Goal: Find specific page/section: Locate a particular part of the current website

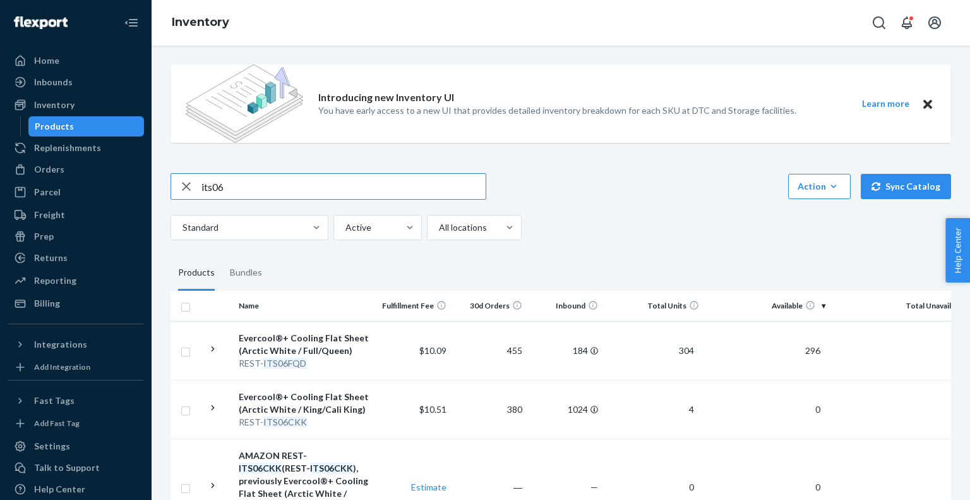
click at [263, 181] on input "its06" at bounding box center [343, 186] width 284 height 25
type input "scd02"
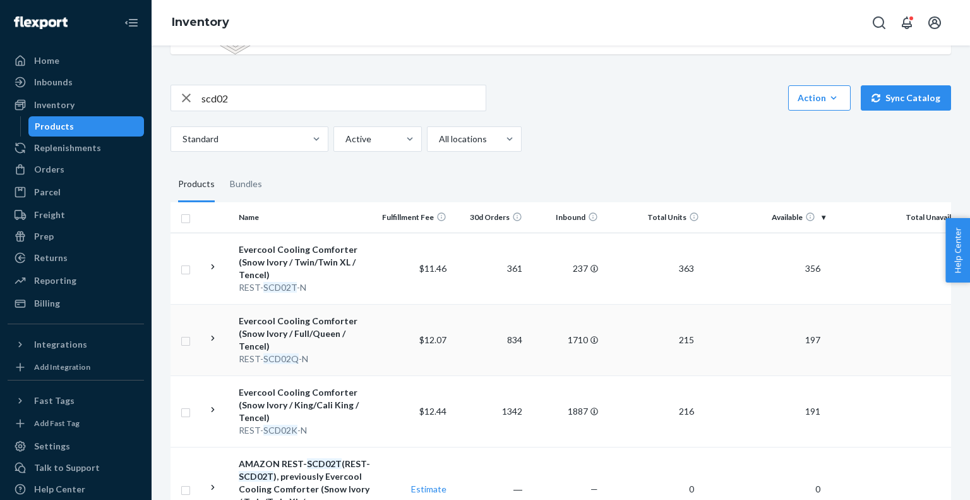
scroll to position [91, 0]
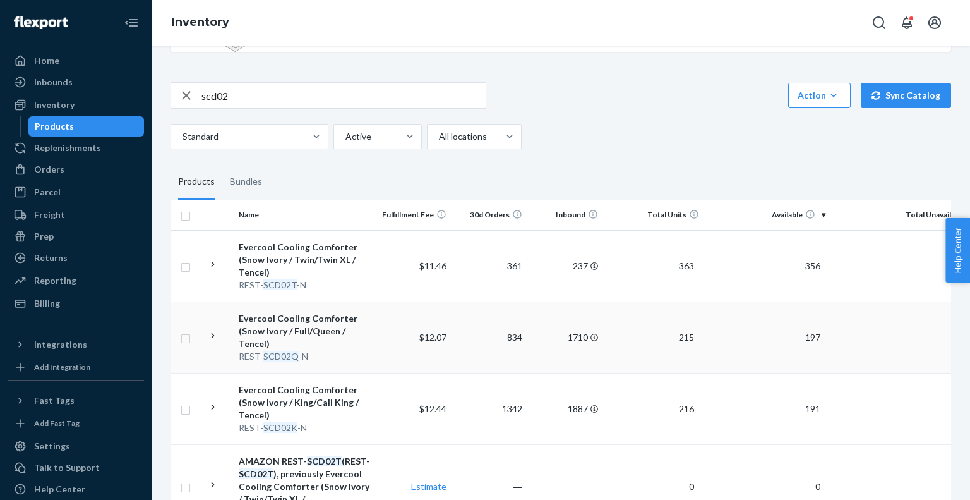
click at [335, 358] on div "REST- SCD02Q -N" at bounding box center [305, 356] width 132 height 13
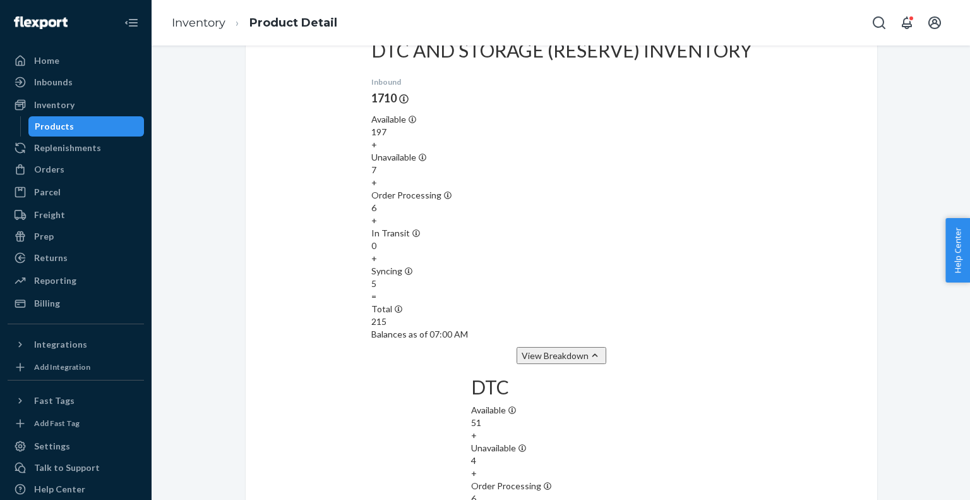
scroll to position [973, 0]
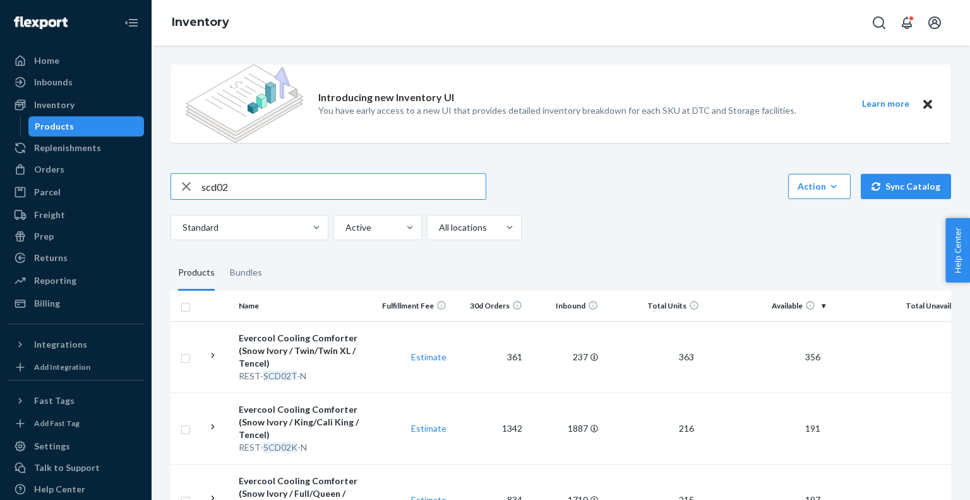
scroll to position [118, 0]
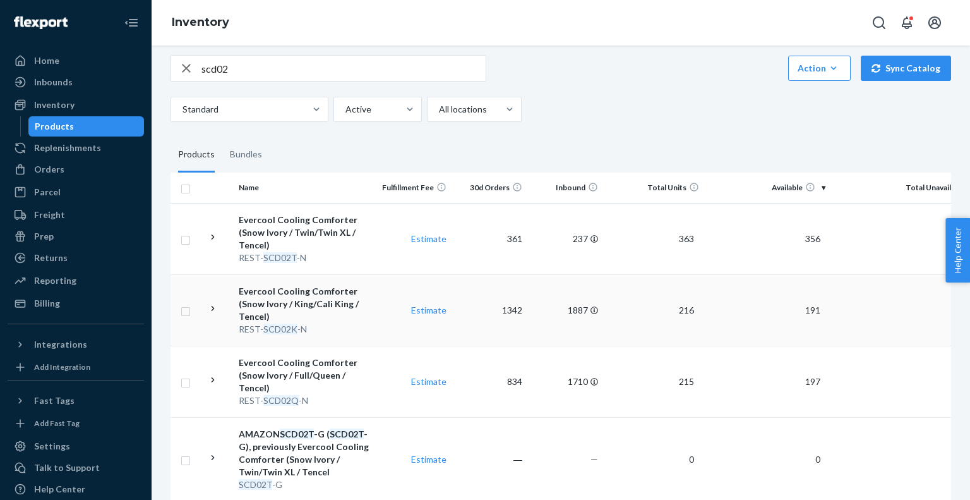
click at [318, 326] on div "REST- SCD02K -N" at bounding box center [305, 329] width 132 height 13
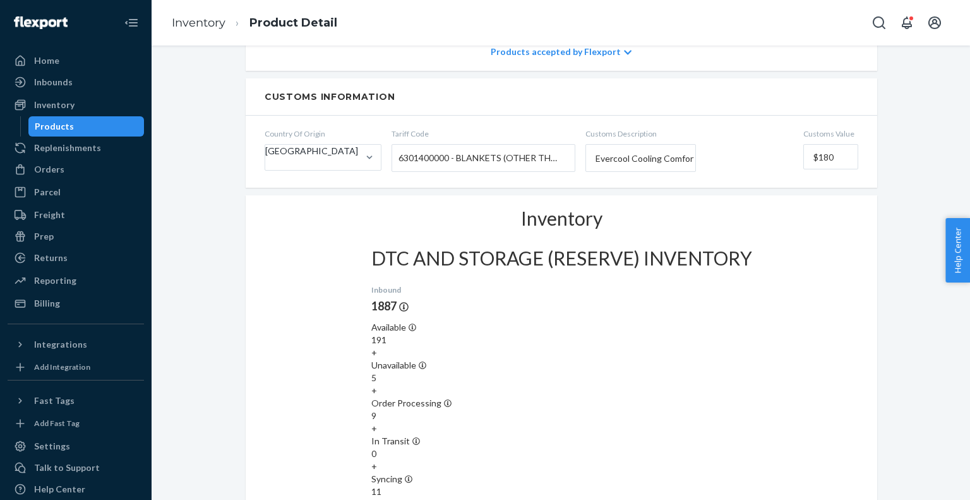
scroll to position [972, 0]
